Goal: Navigation & Orientation: Find specific page/section

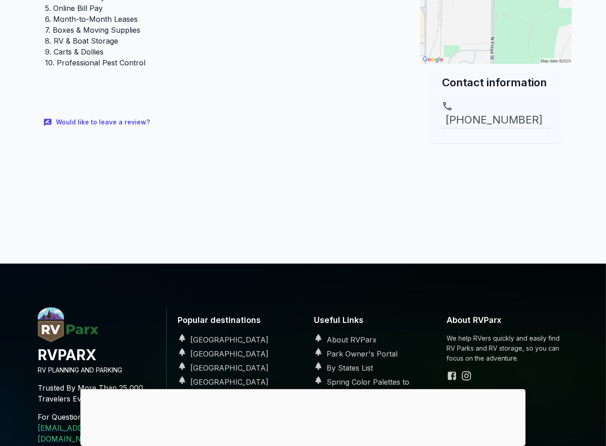
scroll to position [423, 0]
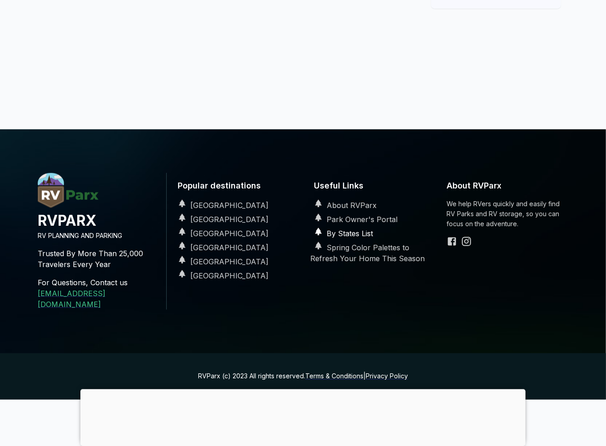
click at [354, 229] on link "By States List" at bounding box center [341, 233] width 63 height 9
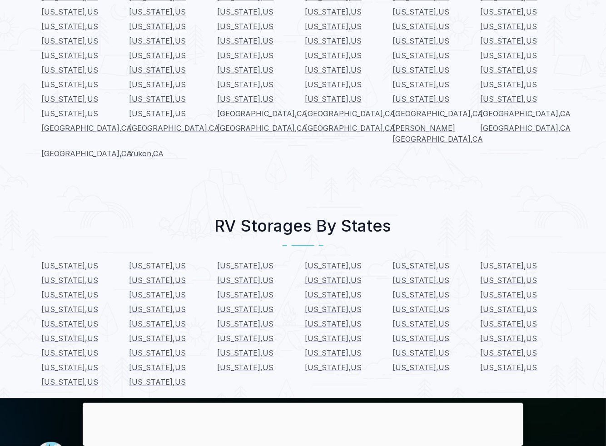
scroll to position [182, 0]
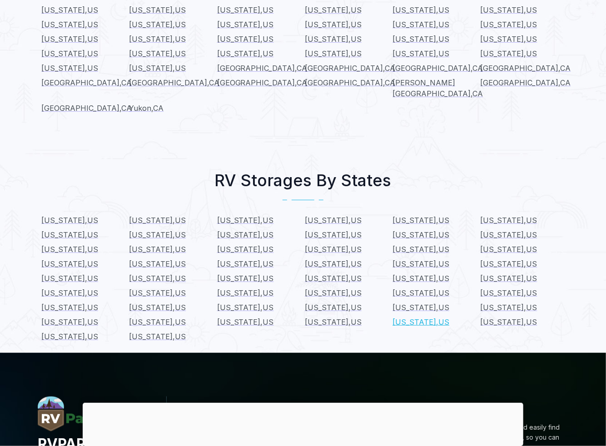
click at [429, 322] on span "Washington , US" at bounding box center [420, 321] width 57 height 9
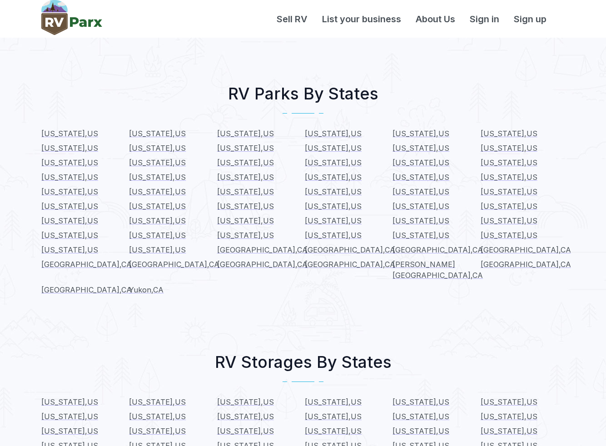
scroll to position [182, 0]
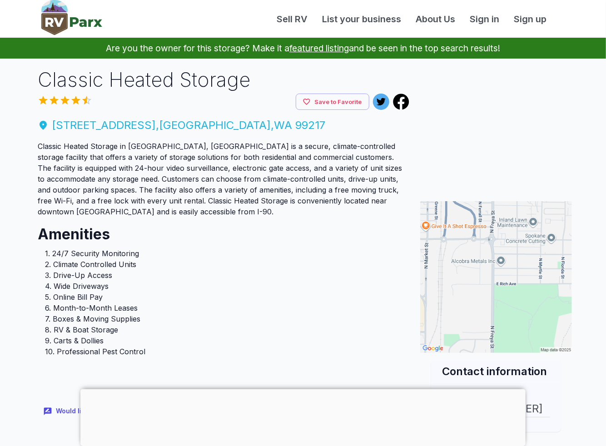
click at [136, 125] on span "[STREET_ADDRESS]" at bounding box center [224, 125] width 372 height 16
